Goal: Information Seeking & Learning: Learn about a topic

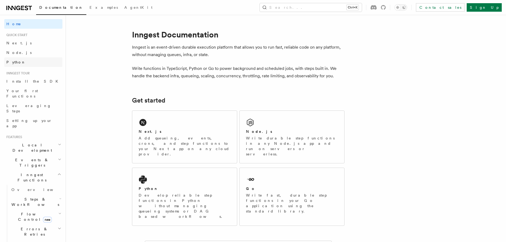
click at [18, 62] on span "Python" at bounding box center [15, 62] width 19 height 4
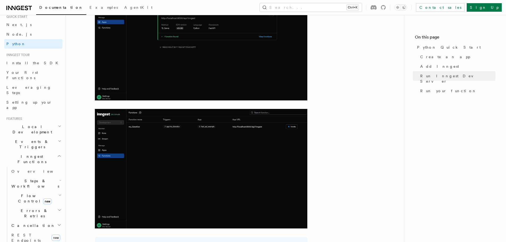
scroll to position [27, 0]
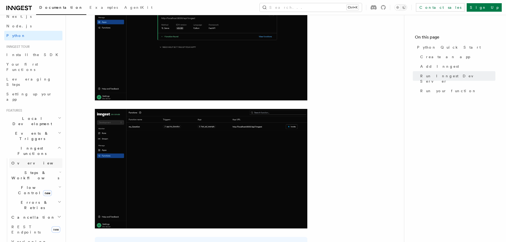
click at [21, 161] on span "Overview" at bounding box center [38, 163] width 55 height 4
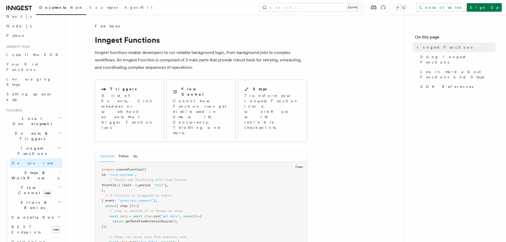
click at [21, 170] on span "Steps & Workflows" at bounding box center [34, 175] width 50 height 11
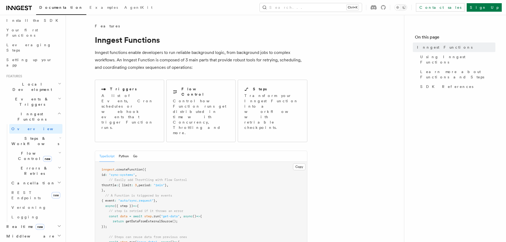
scroll to position [80, 0]
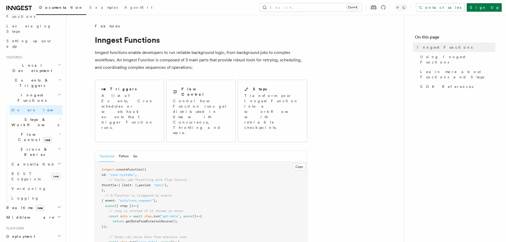
click at [57, 234] on icon "button" at bounding box center [59, 236] width 4 height 4
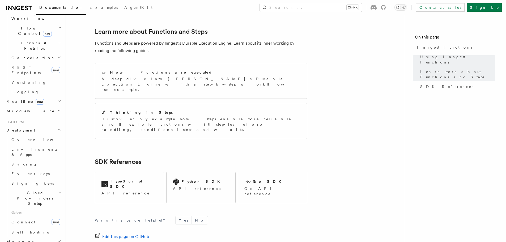
scroll to position [392, 0]
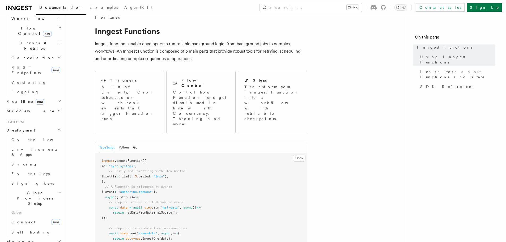
scroll to position [0, 0]
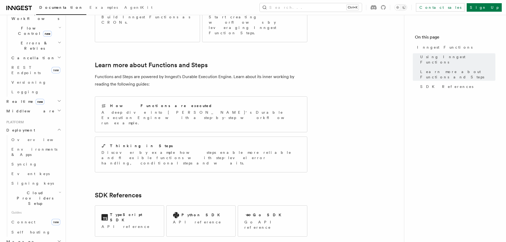
scroll to position [392, 0]
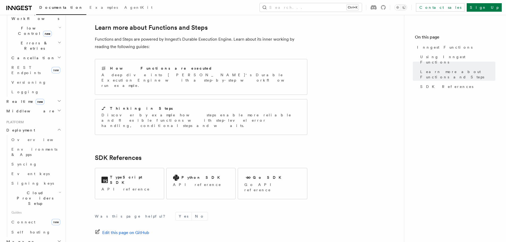
click at [453, 142] on nav "On this page Inngest Functions Using Inngest Functions Learn more about Functio…" at bounding box center [455, 128] width 102 height 227
click at [460, 166] on nav "On this page Inngest Functions Using Inngest Functions Learn more about Functio…" at bounding box center [455, 128] width 102 height 227
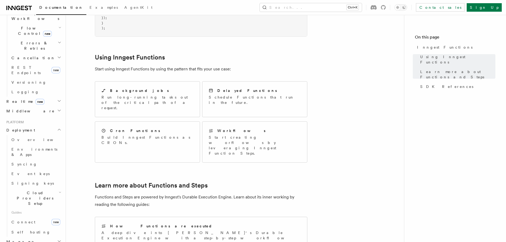
scroll to position [233, 0]
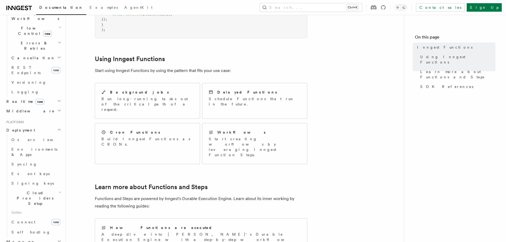
click at [328, 218] on article "Features Inngest Functions Inngest functions enable developers to run reliable …" at bounding box center [234, 125] width 321 height 669
click at [350, 213] on article "Features Inngest Functions Inngest functions enable developers to run reliable …" at bounding box center [234, 125] width 321 height 669
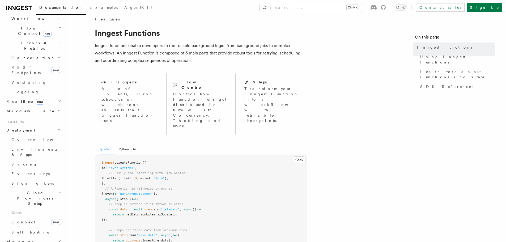
scroll to position [0, 0]
